Goal: Task Accomplishment & Management: Use online tool/utility

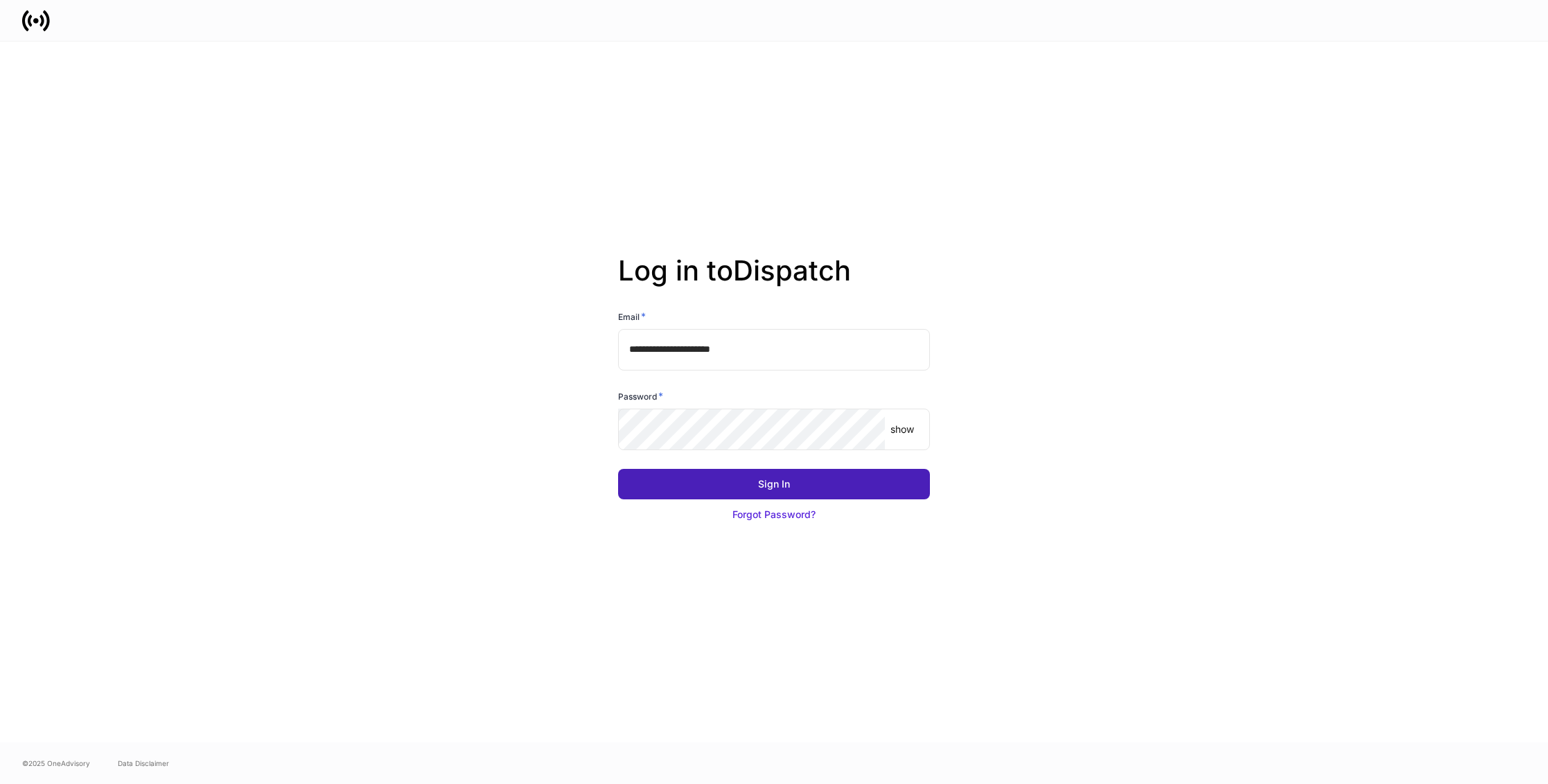
click at [832, 482] on button "Sign In" at bounding box center [774, 484] width 312 height 30
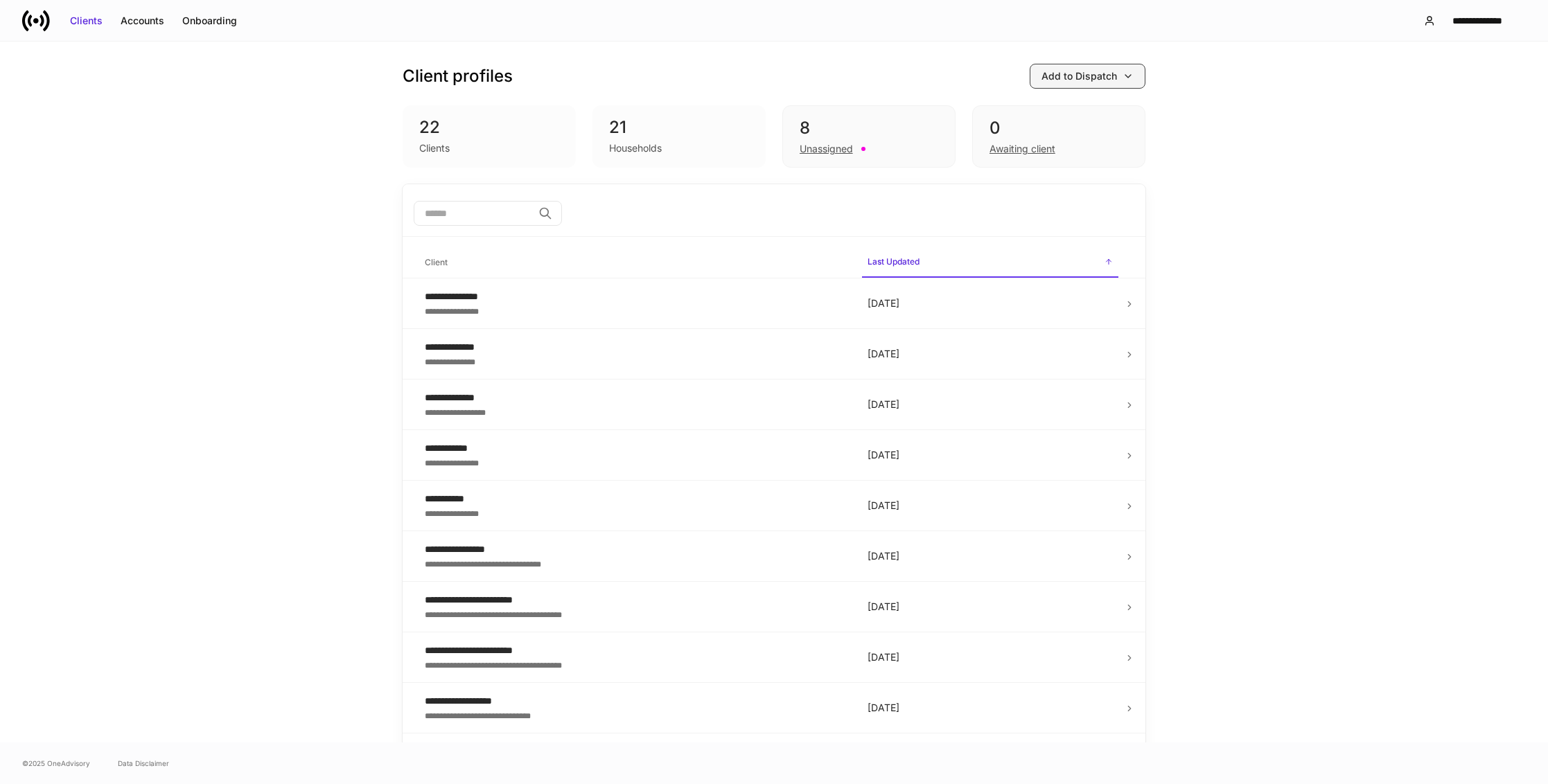
click at [1107, 82] on div "Add to Dispatch" at bounding box center [1079, 76] width 75 height 14
click at [274, 86] on div at bounding box center [774, 392] width 1548 height 784
click at [142, 18] on div "Accounts" at bounding box center [142, 21] width 44 height 14
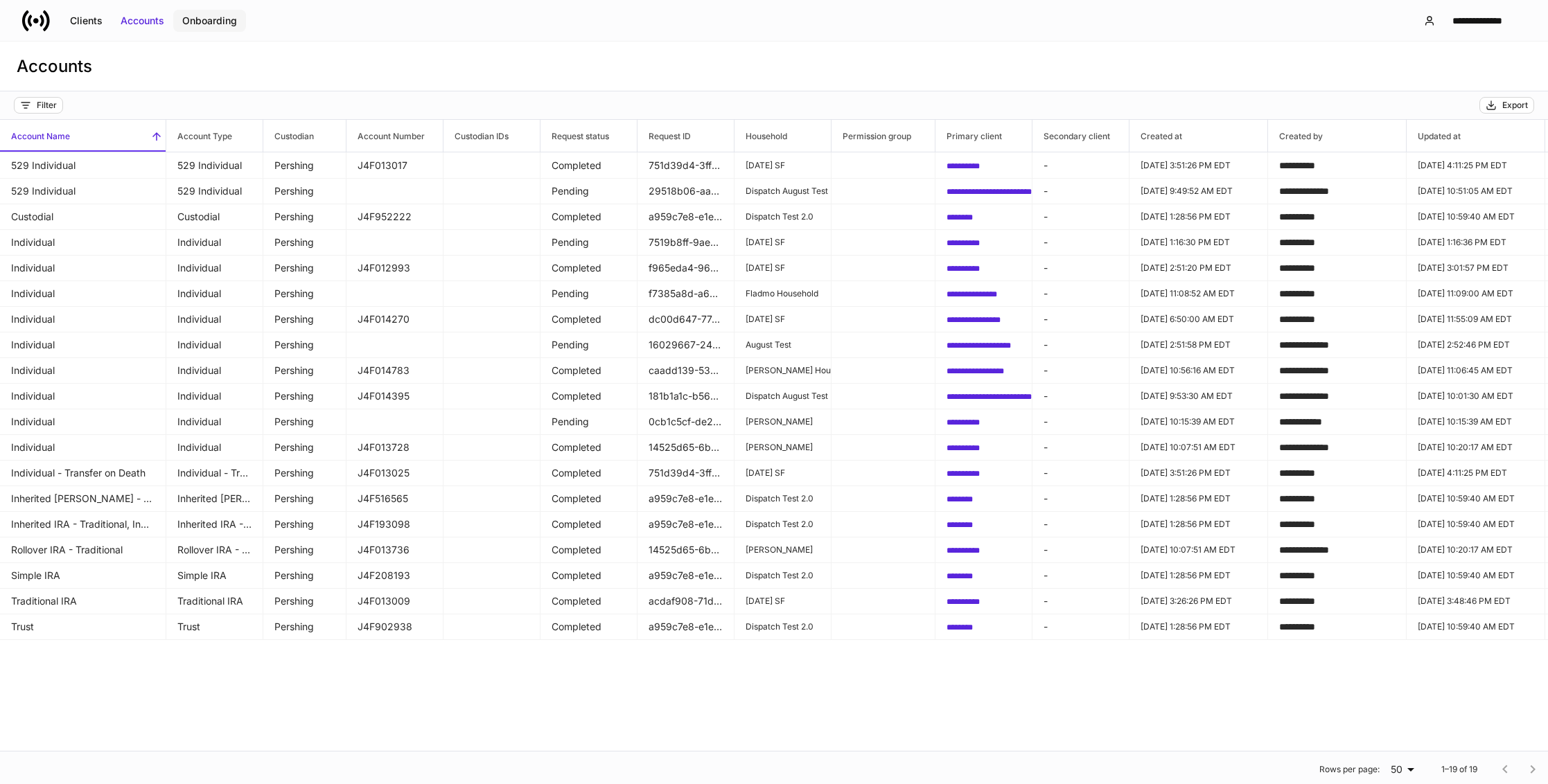
click at [196, 26] on div "Onboarding" at bounding box center [209, 21] width 54 height 14
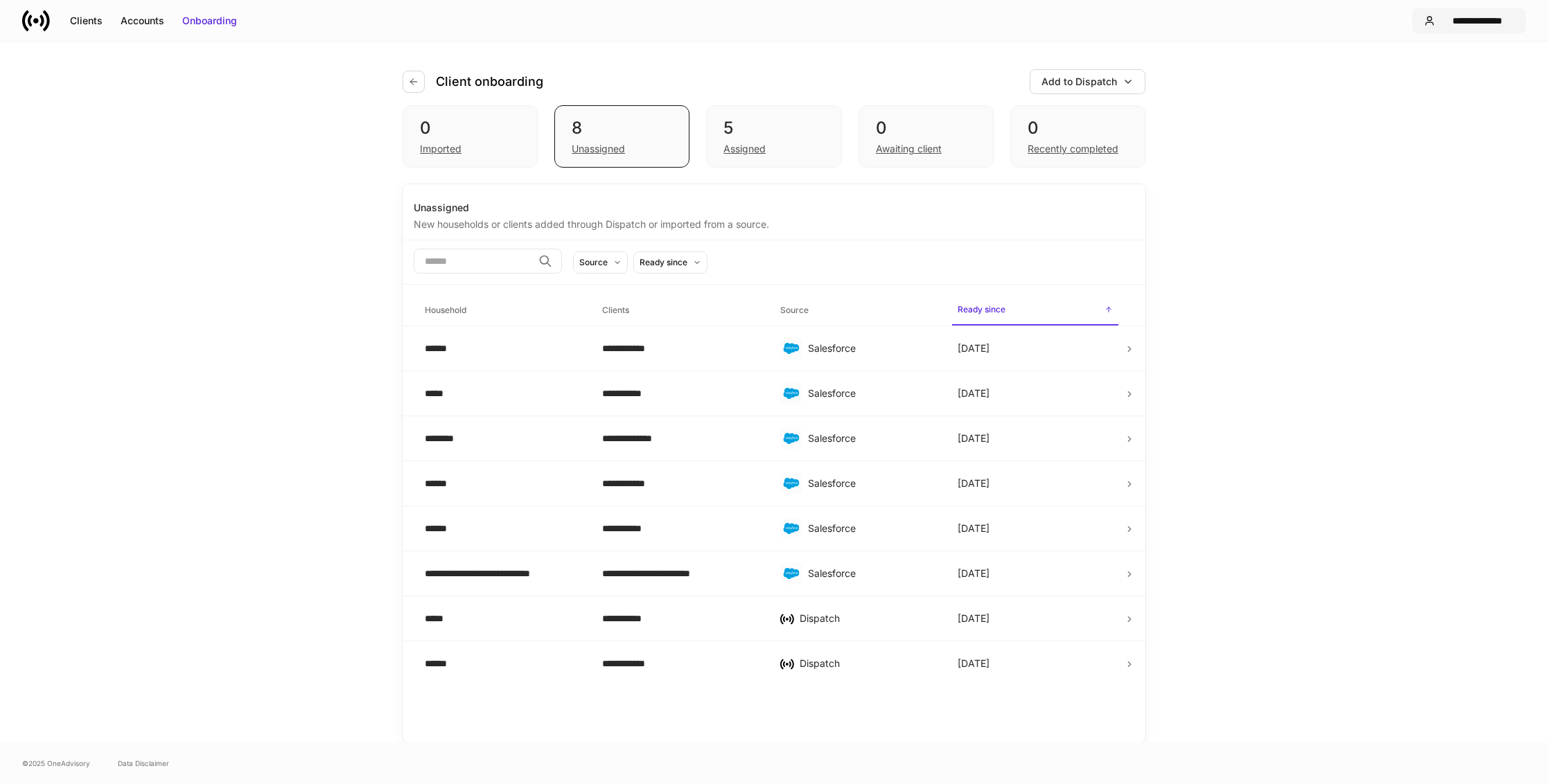
click at [1432, 10] on button "**********" at bounding box center [1469, 21] width 114 height 25
click at [1427, 92] on div "Settings" at bounding box center [1408, 99] width 38 height 14
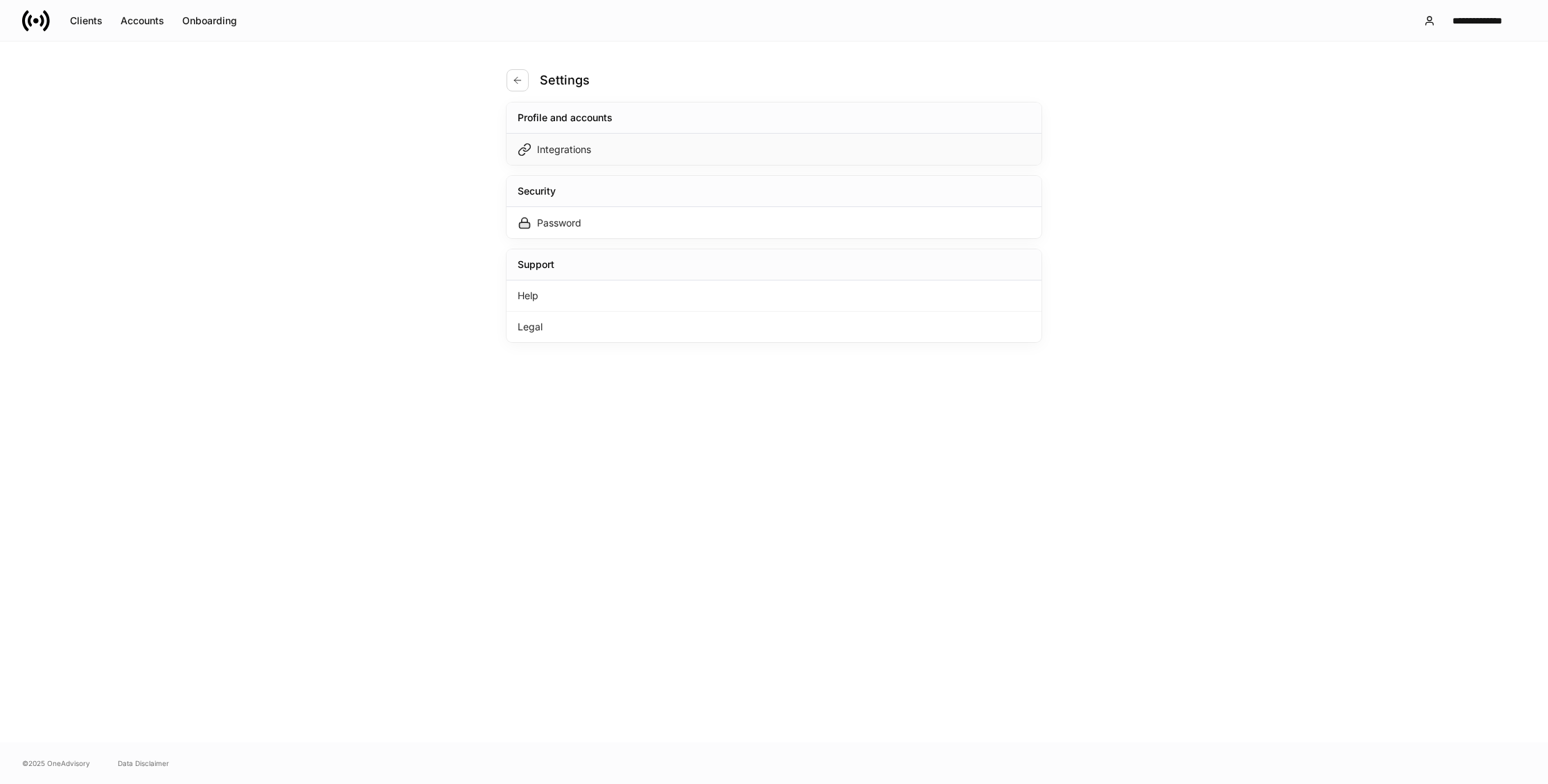
click at [615, 157] on div "Integrations" at bounding box center [774, 149] width 535 height 31
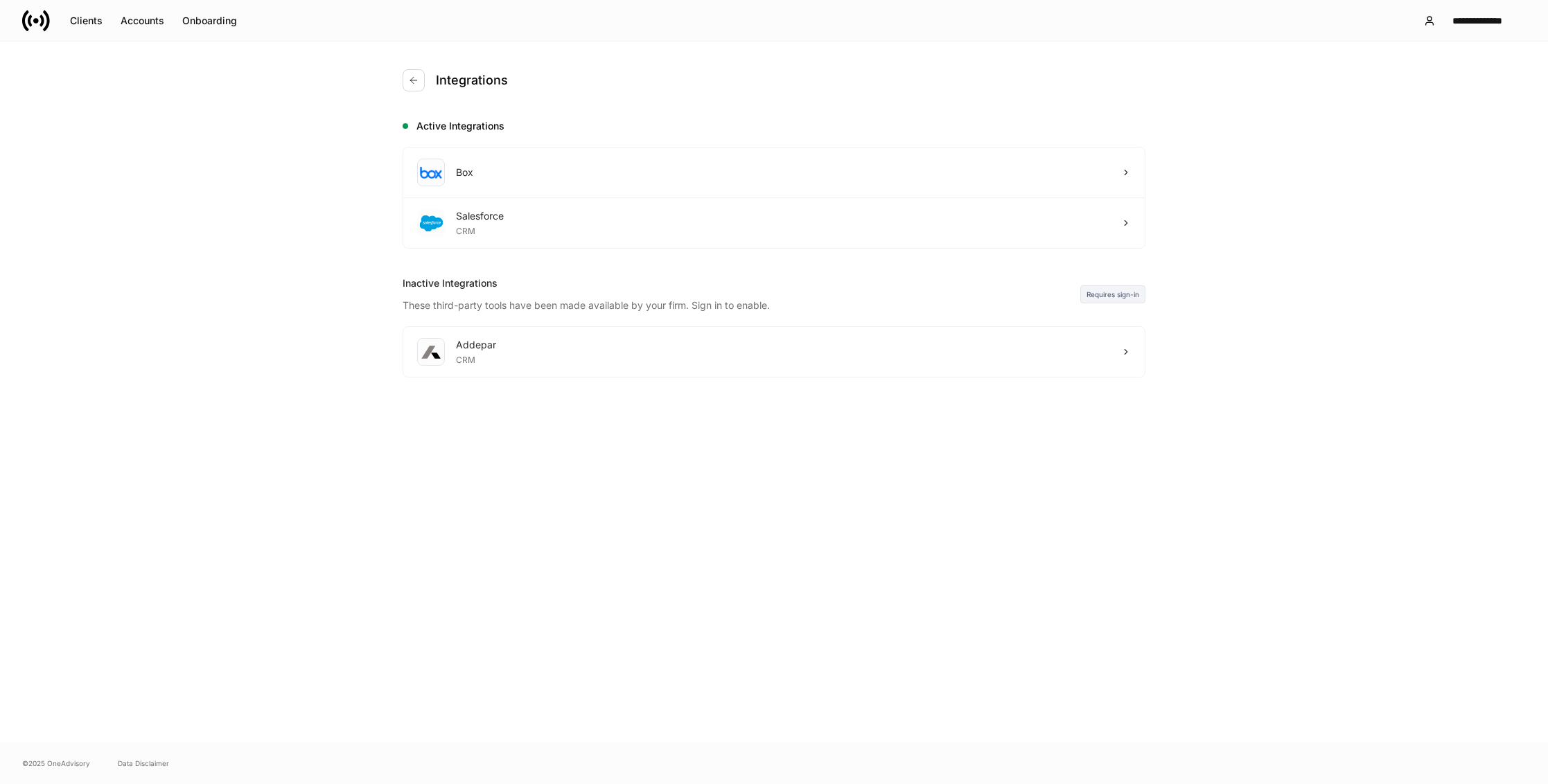
click at [1139, 297] on div "Requires sign-in" at bounding box center [1112, 295] width 65 height 18
click at [1128, 364] on div "Addepar CRM" at bounding box center [773, 352] width 741 height 50
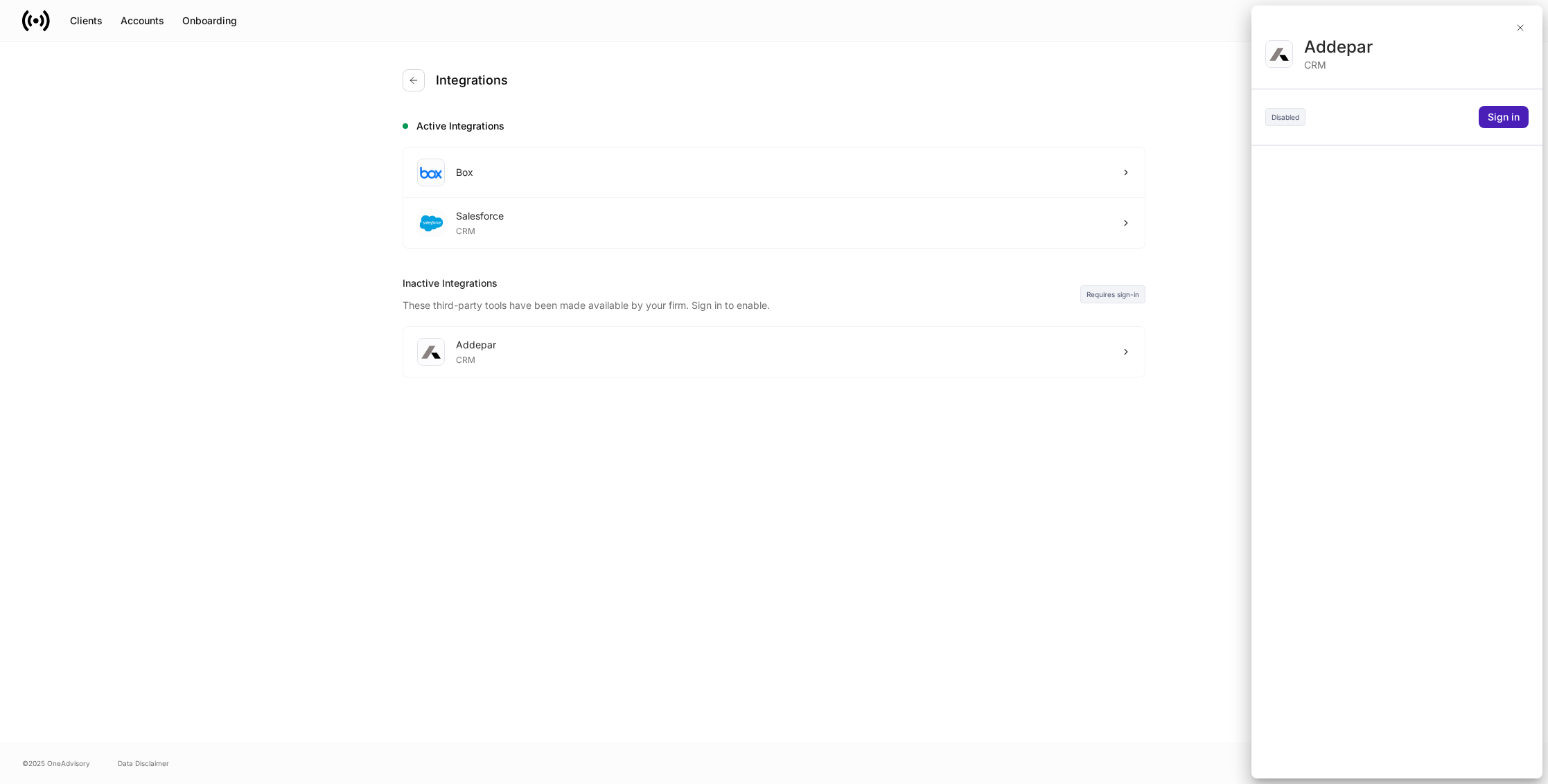
click at [1499, 121] on div "Sign in" at bounding box center [1504, 117] width 32 height 14
